Goal: Transaction & Acquisition: Purchase product/service

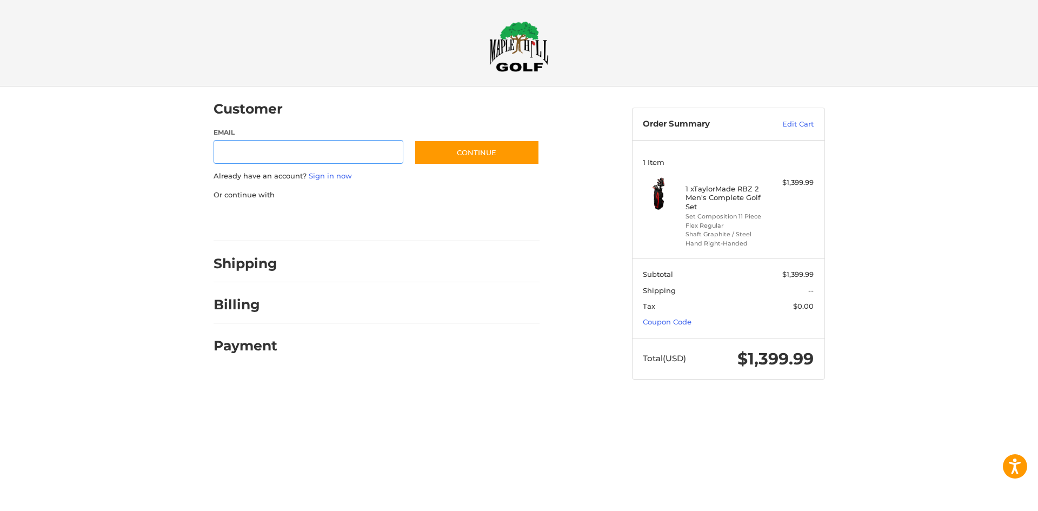
click at [0, 401] on div at bounding box center [0, 401] width 0 height 0
click at [669, 320] on link "Coupon Code" at bounding box center [667, 321] width 49 height 9
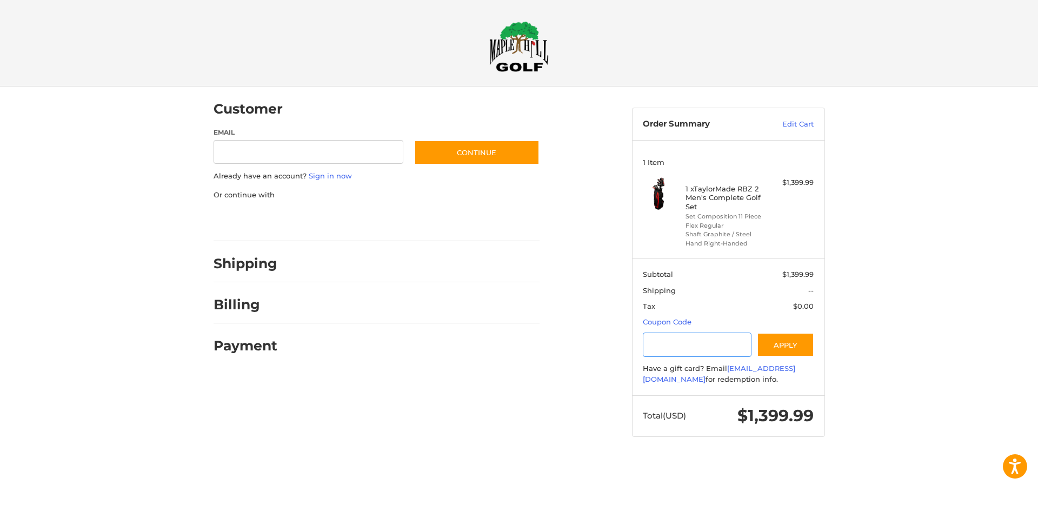
click at [690, 342] on input "Gift Certificate or Coupon Code" at bounding box center [697, 345] width 109 height 24
click at [800, 343] on button "Apply" at bounding box center [785, 345] width 57 height 24
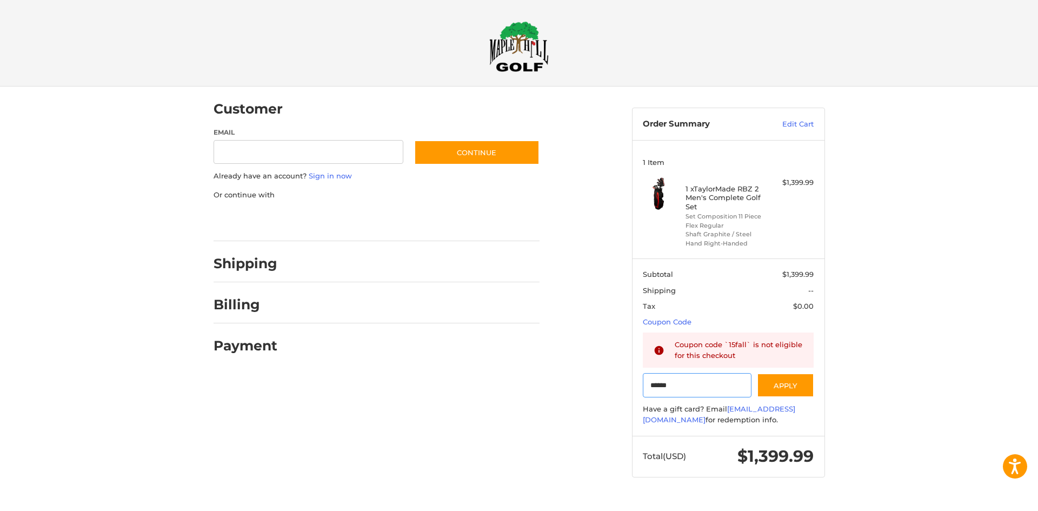
drag, startPoint x: 689, startPoint y: 386, endPoint x: 634, endPoint y: 389, distance: 55.3
click at [634, 389] on section "Subtotal $1,399.99 Shipping -- Tax $0.00 Coupon Code Gift Certificate or Coupon…" at bounding box center [729, 346] width 192 height 177
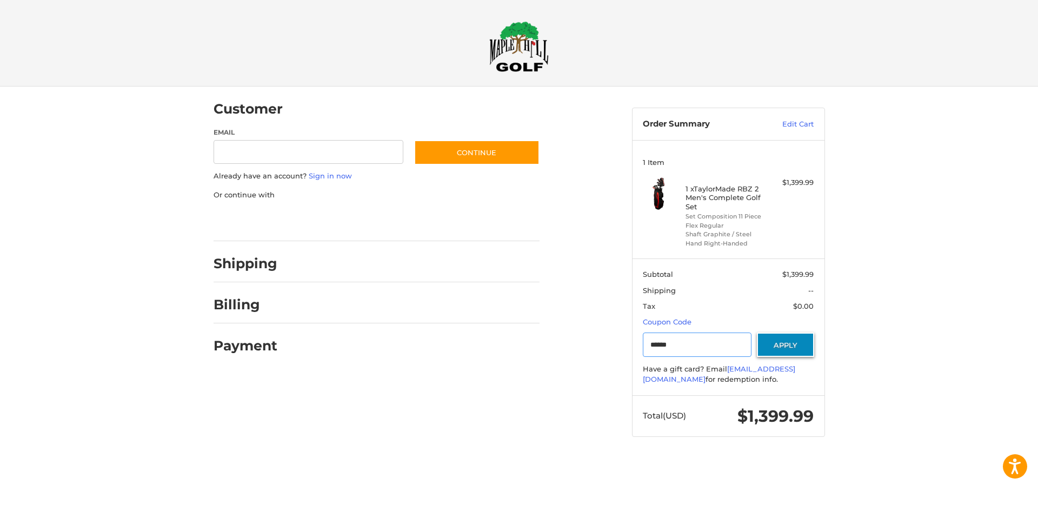
type input "******"
click at [790, 345] on button "Apply" at bounding box center [785, 345] width 57 height 24
